Goal: Navigation & Orientation: Find specific page/section

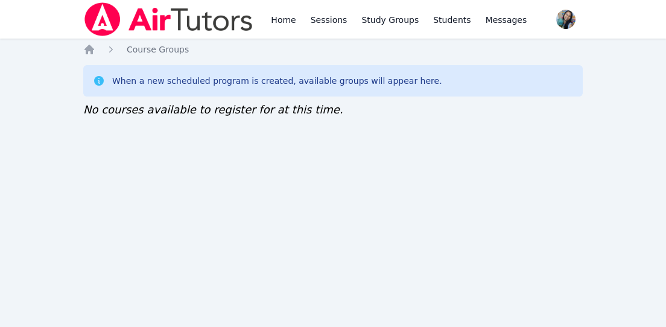
click at [368, 176] on div "Home Sessions Study Groups Students Messages Open user menu [PERSON_NAME] Open …" at bounding box center [333, 163] width 666 height 327
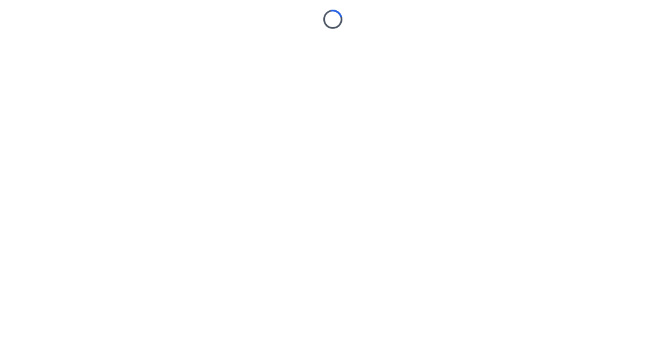
click at [339, 184] on body "Loading..." at bounding box center [332, 182] width 665 height 364
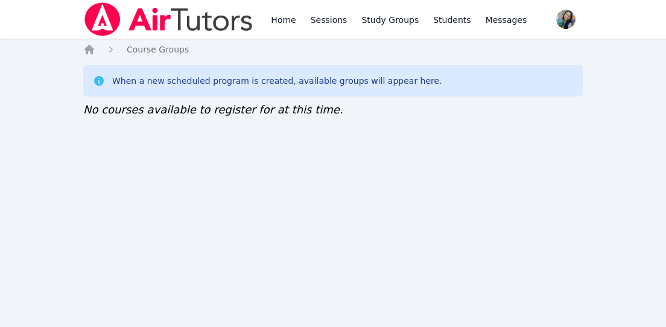
click at [594, 84] on div "Home Sessions Study Groups Students Messages Open user menu [PERSON_NAME] Open …" at bounding box center [333, 163] width 666 height 327
click at [269, 233] on div "Home Sessions Study Groups Students Messages Open user menu Sokha Lee Open main…" at bounding box center [333, 163] width 666 height 327
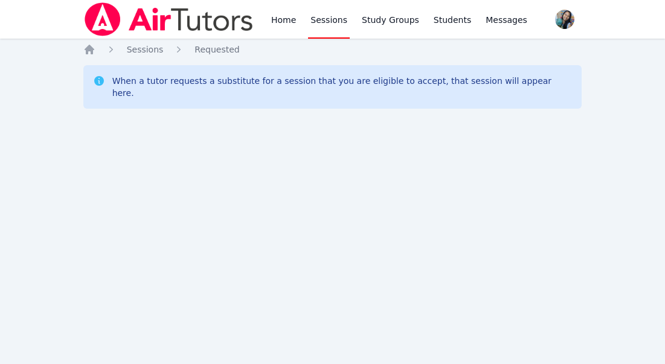
click at [385, 236] on div "Home Sessions Study Groups Students Messages Open user menu Sokha Lee Open main…" at bounding box center [332, 182] width 665 height 364
